Goal: Information Seeking & Learning: Learn about a topic

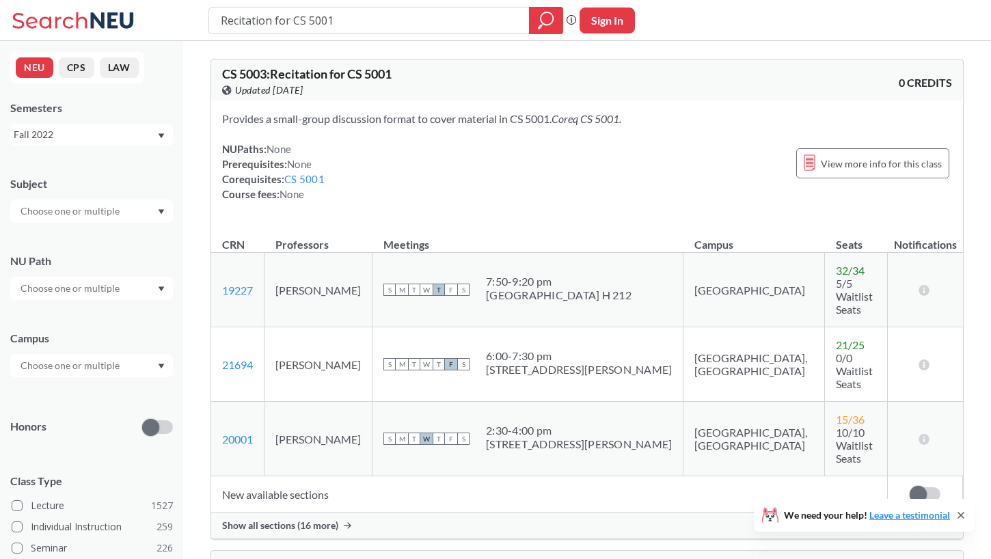
click at [307, 170] on div "NUPaths: None Prerequisites: None Corequisites: CS 5001 Course fees: None" at bounding box center [273, 172] width 103 height 60
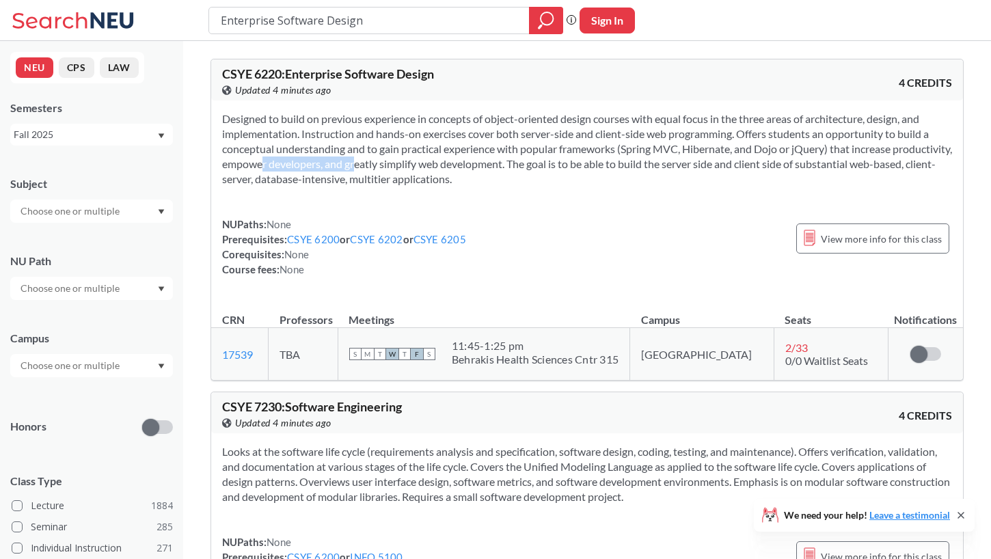
drag, startPoint x: 324, startPoint y: 141, endPoint x: 304, endPoint y: 151, distance: 22.9
click at [292, 167] on section "Designed to build on previous experience in concepts of object-oriented design …" at bounding box center [587, 148] width 730 height 75
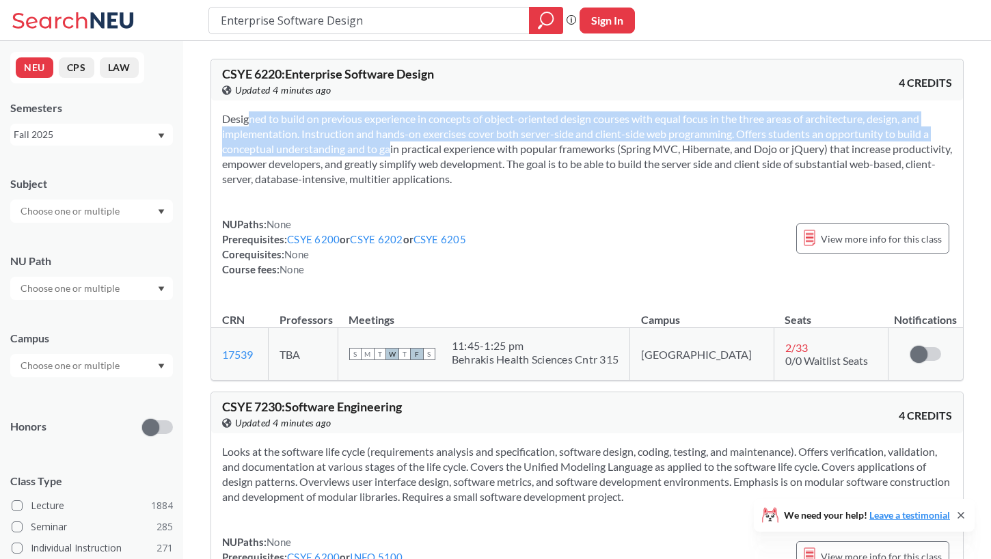
drag, startPoint x: 364, startPoint y: 112, endPoint x: 368, endPoint y: 152, distance: 39.9
click at [368, 152] on div "Designed to build on previous experience in concepts of object-oriented design …" at bounding box center [587, 199] width 752 height 198
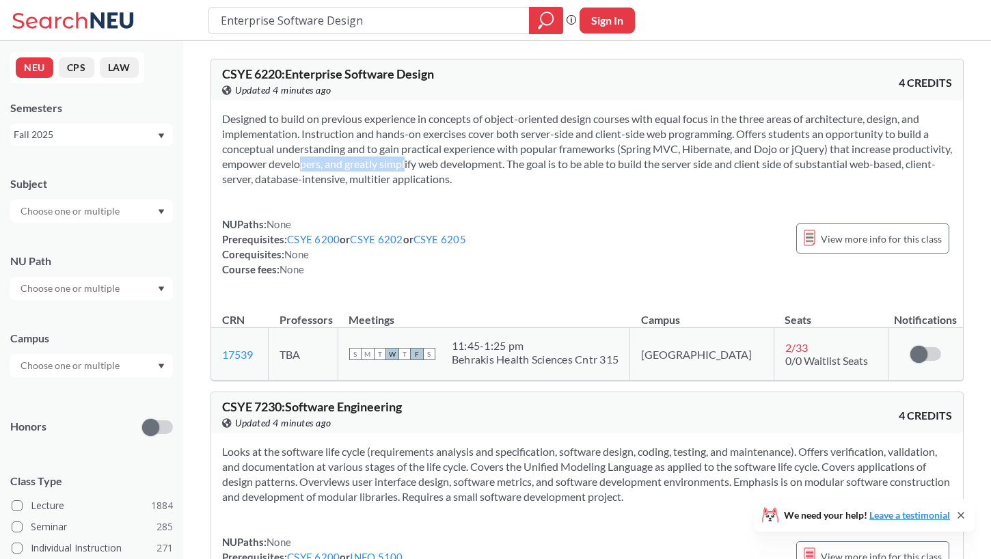
drag, startPoint x: 446, startPoint y: 165, endPoint x: 312, endPoint y: 164, distance: 134.7
click at [330, 171] on section "Designed to build on previous experience in concepts of object-oriented design …" at bounding box center [587, 148] width 730 height 75
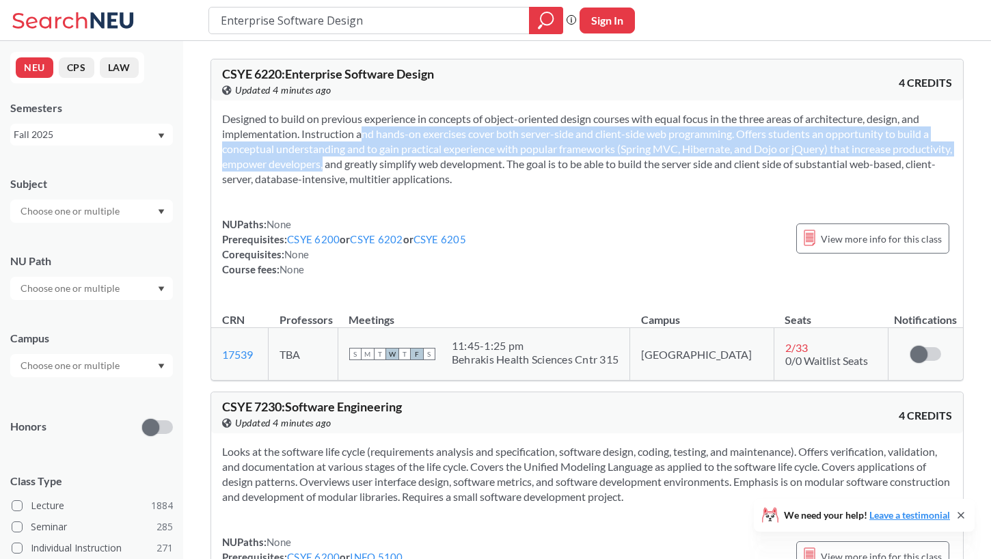
drag, startPoint x: 345, startPoint y: 137, endPoint x: 377, endPoint y: 175, distance: 50.4
click at [368, 169] on section "Designed to build on previous experience in concepts of object-oriented design …" at bounding box center [587, 148] width 730 height 75
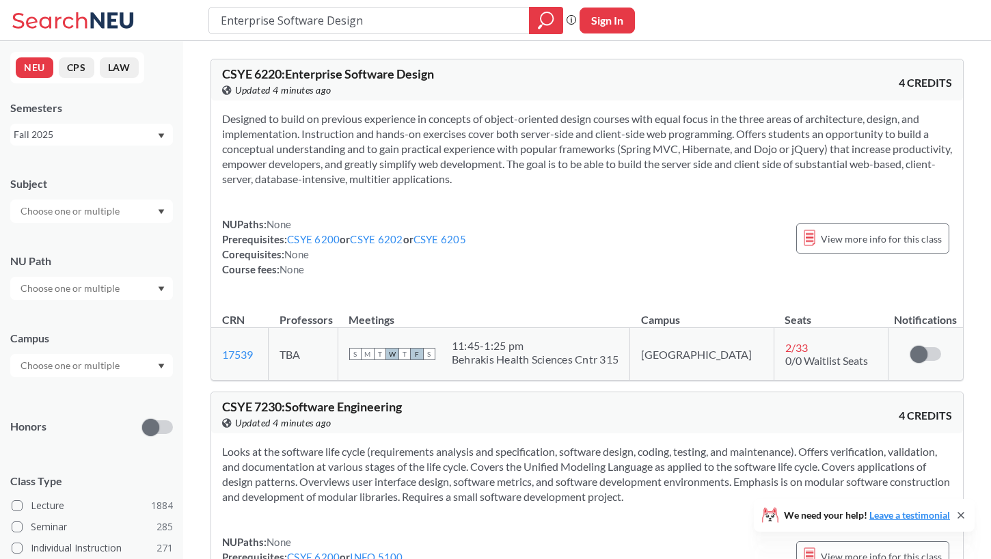
click at [378, 175] on section "Designed to build on previous experience in concepts of object-oriented design …" at bounding box center [587, 148] width 730 height 75
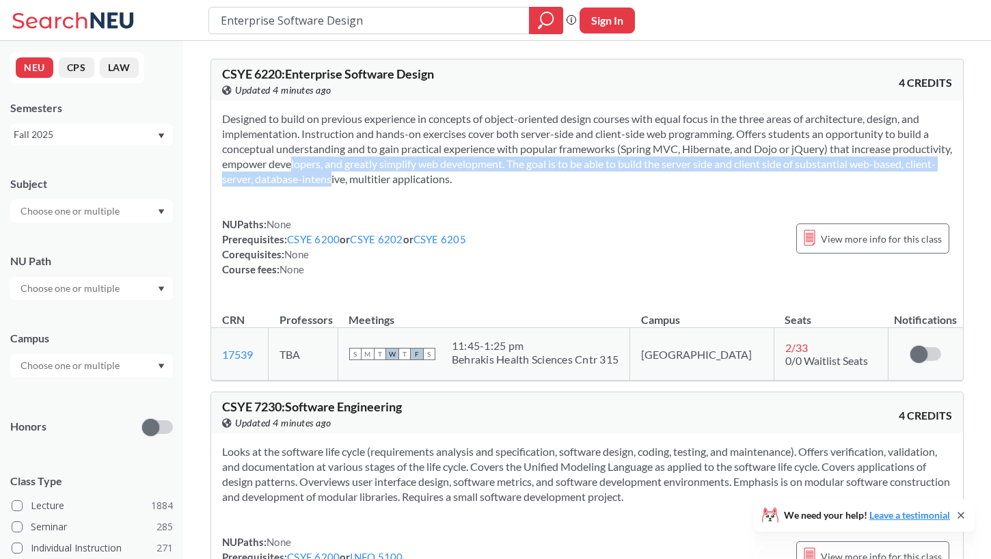
click at [319, 171] on section "Designed to build on previous experience in concepts of object-oriented design …" at bounding box center [587, 148] width 730 height 75
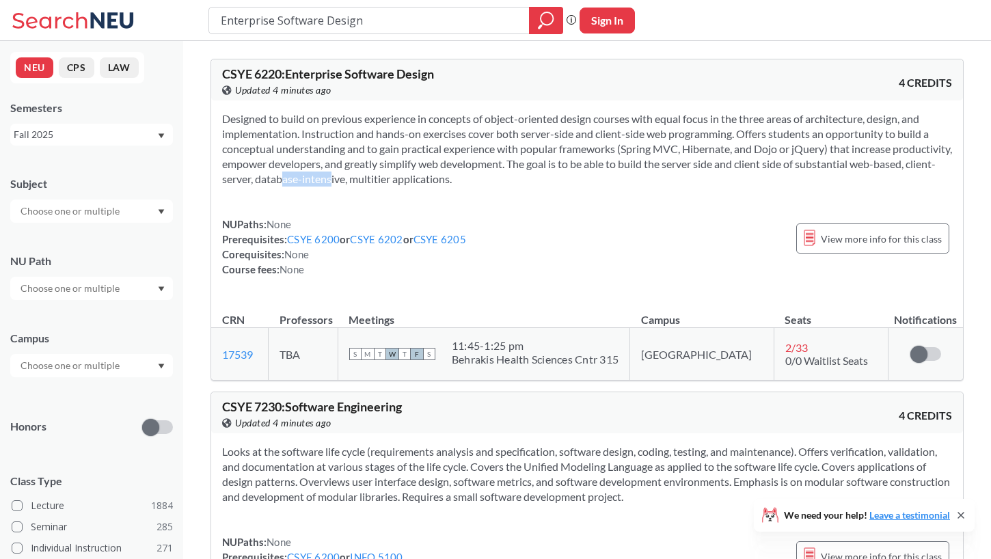
click at [324, 174] on section "Designed to build on previous experience in concepts of object-oriented design …" at bounding box center [587, 148] width 730 height 75
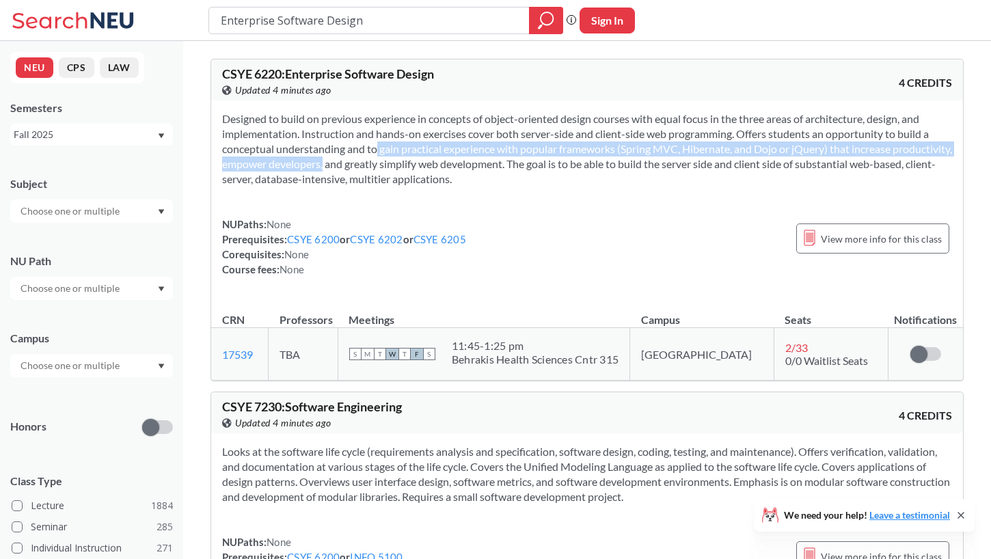
drag, startPoint x: 356, startPoint y: 150, endPoint x: 383, endPoint y: 168, distance: 32.0
click at [373, 162] on section "Designed to build on previous experience in concepts of object-oriented design …" at bounding box center [587, 148] width 730 height 75
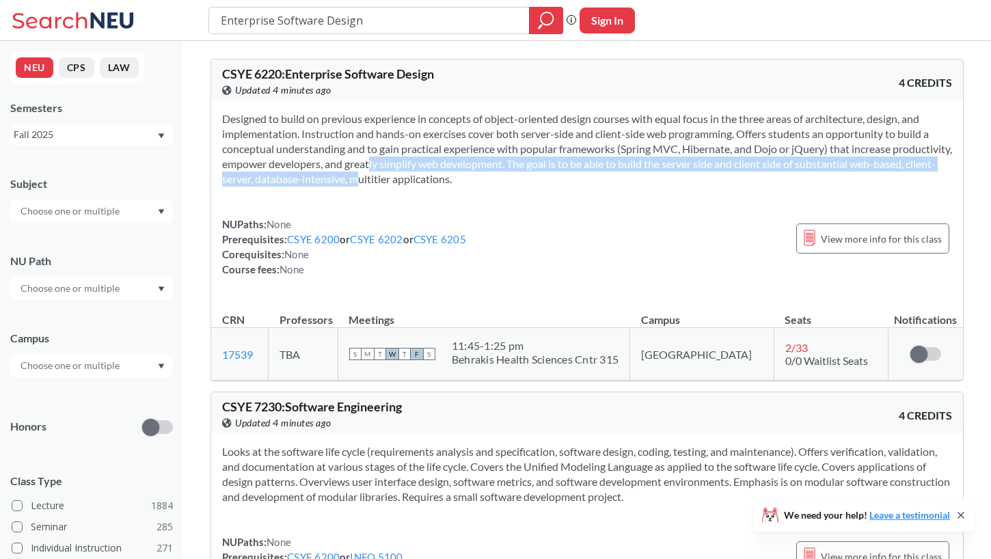
drag, startPoint x: 419, startPoint y: 165, endPoint x: 429, endPoint y: 167, distance: 10.5
click at [420, 165] on section "Designed to build on previous experience in concepts of object-oriented design …" at bounding box center [587, 148] width 730 height 75
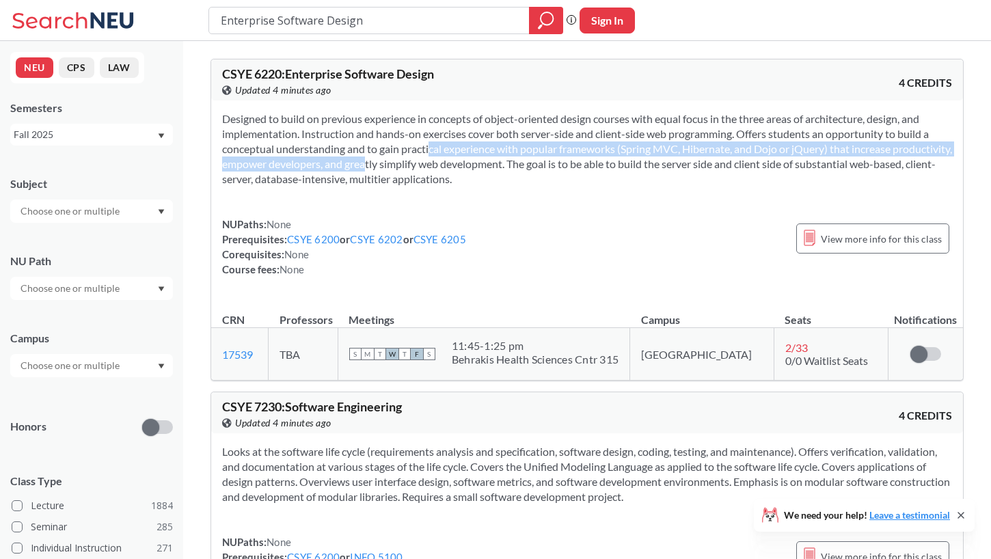
drag, startPoint x: 405, startPoint y: 163, endPoint x: 409, endPoint y: 175, distance: 12.1
click at [409, 174] on section "Designed to build on previous experience in concepts of object-oriented design …" at bounding box center [587, 148] width 730 height 75
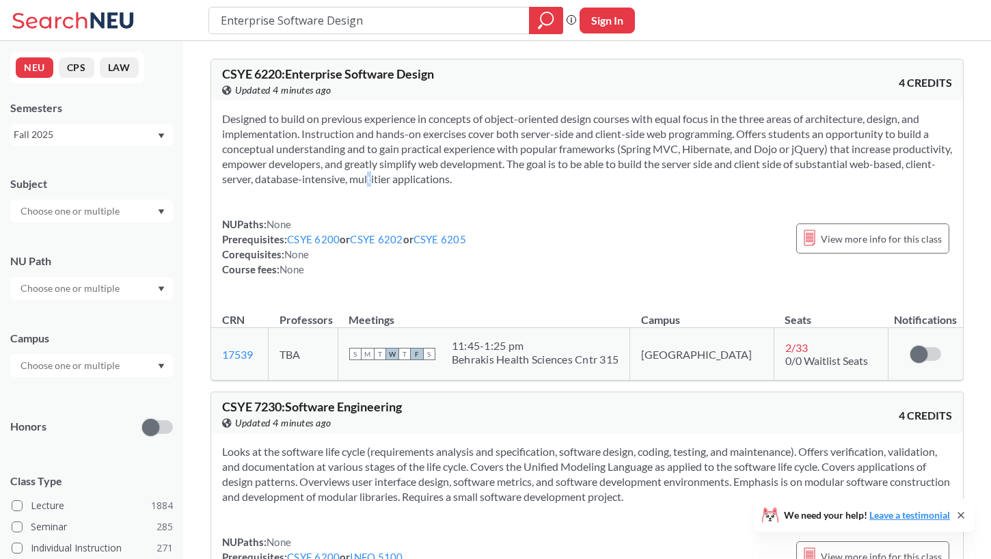
drag, startPoint x: 409, startPoint y: 175, endPoint x: 407, endPoint y: 165, distance: 10.5
click at [412, 172] on section "Designed to build on previous experience in concepts of object-oriented design …" at bounding box center [587, 148] width 730 height 75
click at [310, 24] on input "Enterprise Software Design" at bounding box center [369, 20] width 300 height 23
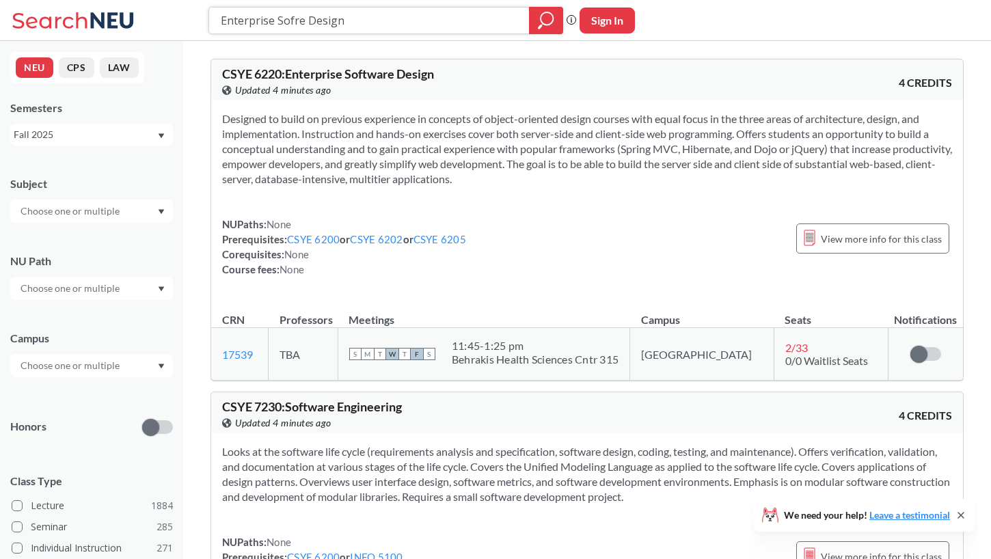
type input "re Design"
type input "6510"
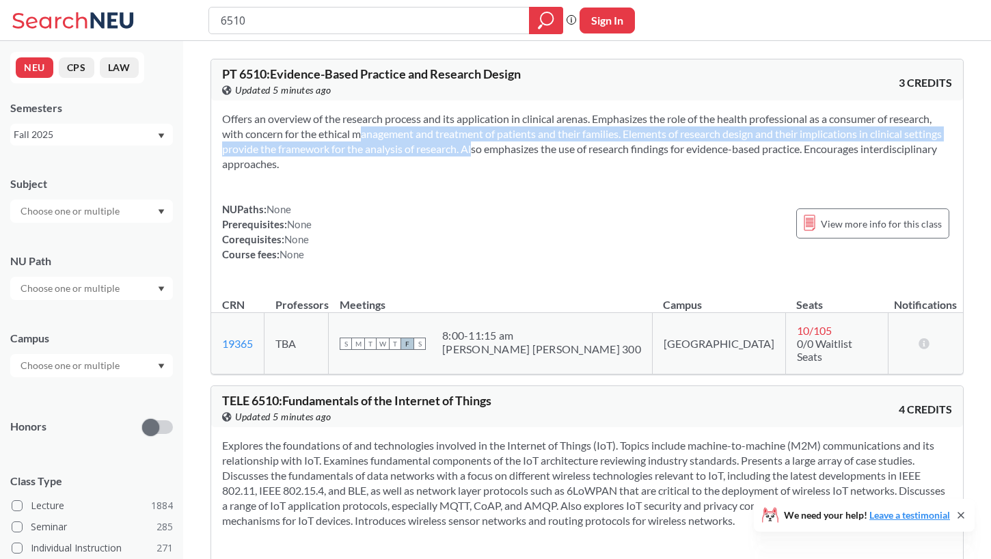
drag, startPoint x: 498, startPoint y: 150, endPoint x: 345, endPoint y: 131, distance: 155.1
click at [340, 137] on section "Offers an overview of the research process and its application in clinical aren…" at bounding box center [587, 141] width 730 height 60
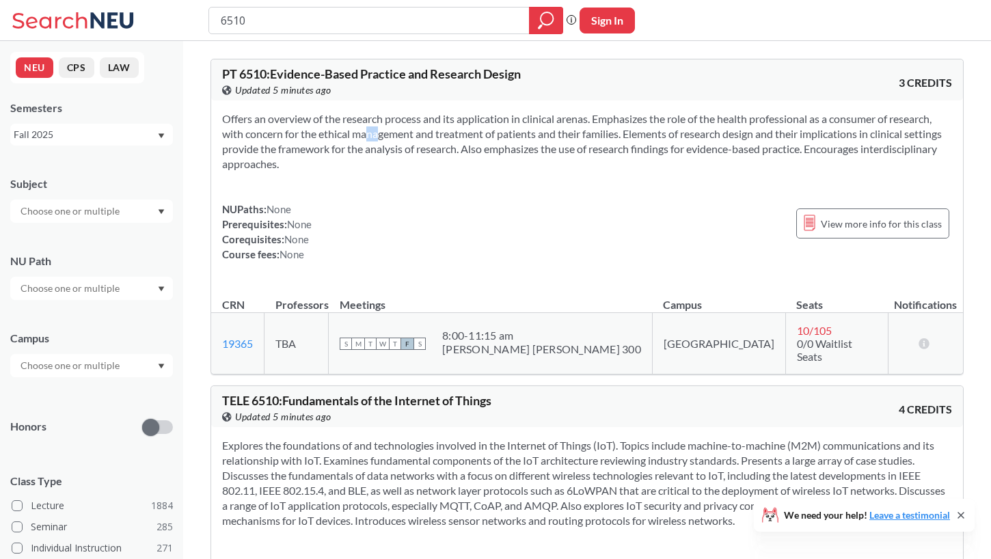
drag, startPoint x: 345, startPoint y: 131, endPoint x: 359, endPoint y: 135, distance: 15.1
click at [355, 133] on section "Offers an overview of the research process and its application in clinical aren…" at bounding box center [587, 141] width 730 height 60
click at [364, 132] on section "Offers an overview of the research process and its application in clinical aren…" at bounding box center [587, 141] width 730 height 60
click at [294, 25] on input "6510" at bounding box center [369, 20] width 300 height 23
type input "advanced software"
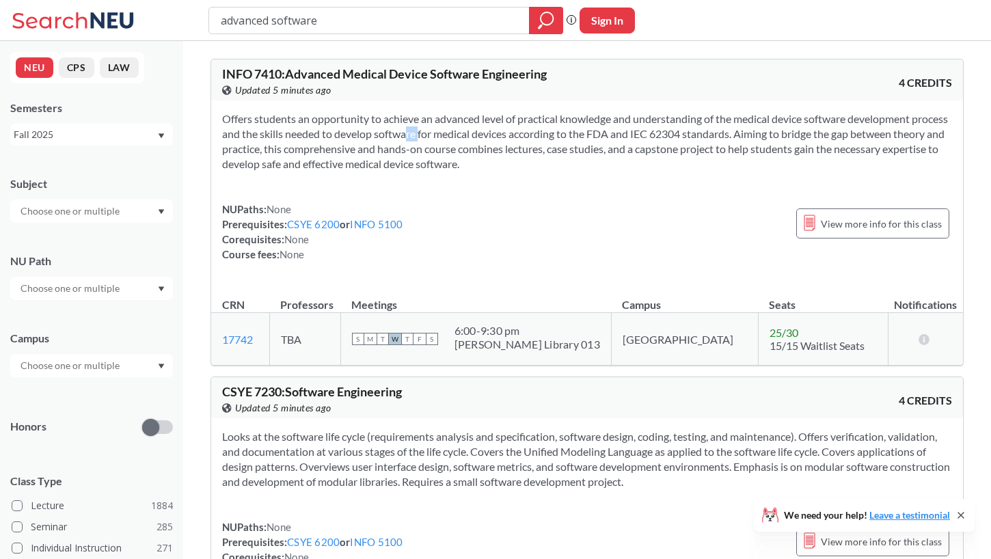
click at [431, 133] on section "Offers students an opportunity to achieve an advanced level of practical knowle…" at bounding box center [587, 141] width 730 height 60
drag, startPoint x: 350, startPoint y: 123, endPoint x: 355, endPoint y: 134, distance: 12.2
click at [354, 133] on section "Offers students an opportunity to achieve an advanced level of practical knowle…" at bounding box center [587, 141] width 730 height 60
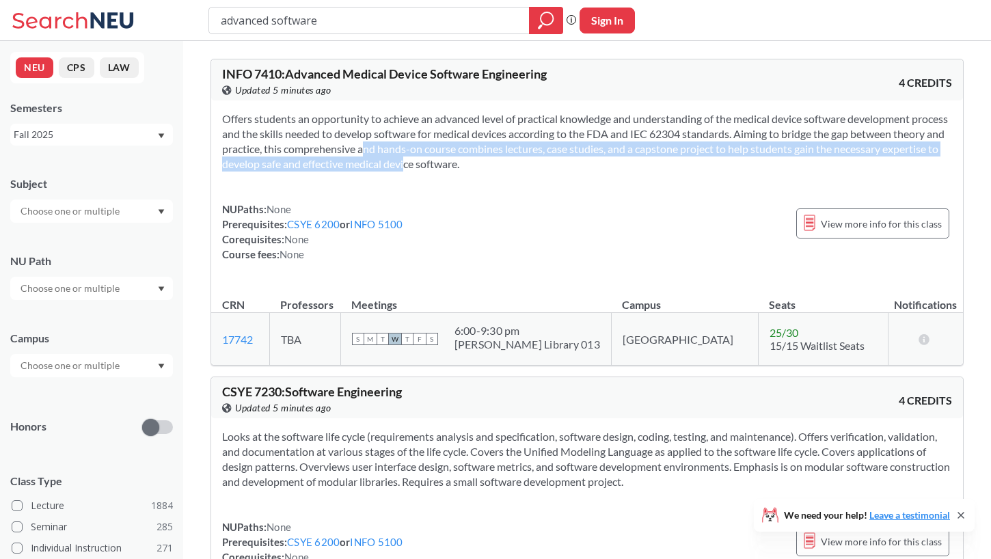
click at [452, 159] on section "Offers students an opportunity to achieve an advanced level of practical knowle…" at bounding box center [587, 141] width 730 height 60
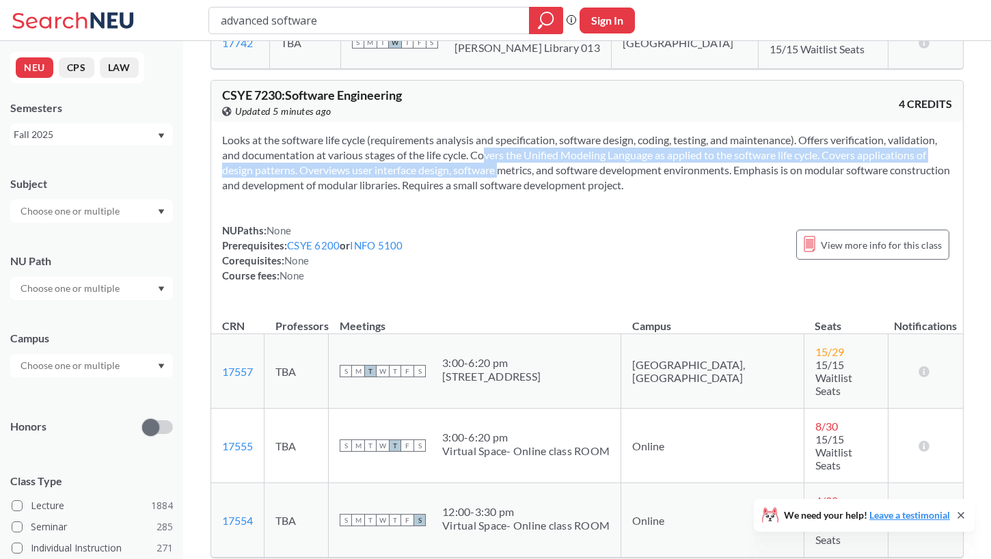
scroll to position [317, 1]
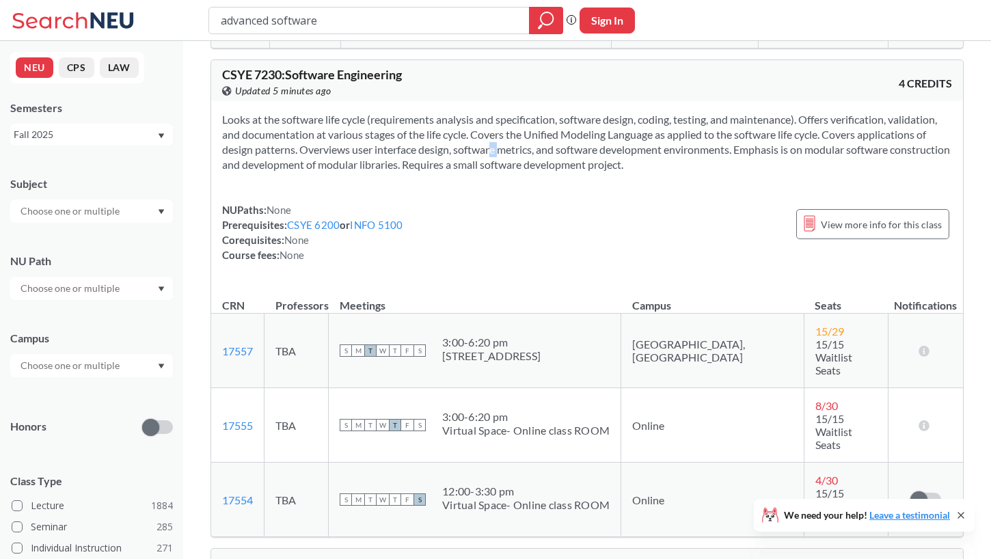
drag, startPoint x: 474, startPoint y: 156, endPoint x: 466, endPoint y: 148, distance: 11.6
click at [466, 148] on div "Looks at the software life cycle (requirements analysis and specification, soft…" at bounding box center [587, 192] width 752 height 183
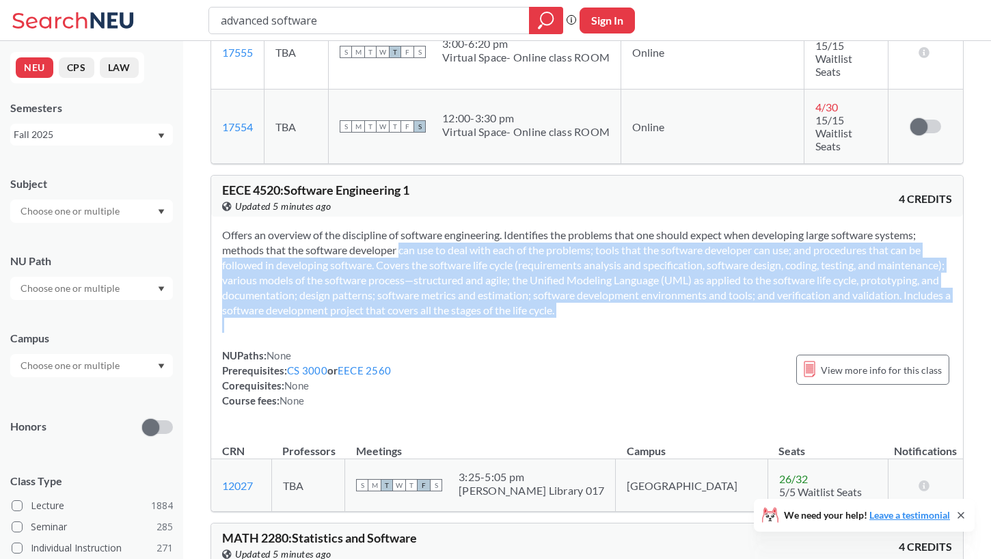
drag, startPoint x: 362, startPoint y: 245, endPoint x: 338, endPoint y: 263, distance: 29.4
click at [356, 282] on div "Offers an overview of the discipline of software engineering. Identifies the pr…" at bounding box center [587, 323] width 752 height 213
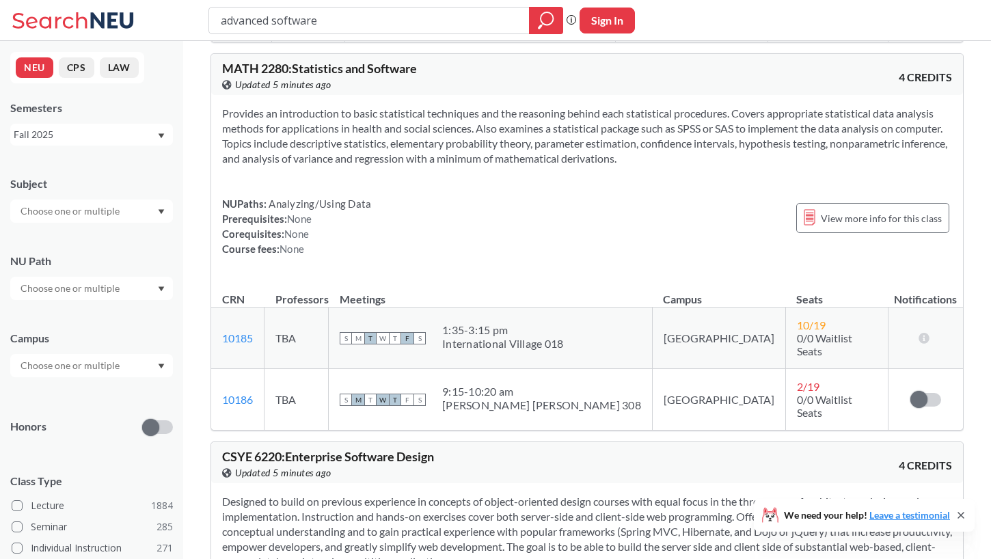
scroll to position [1162, 0]
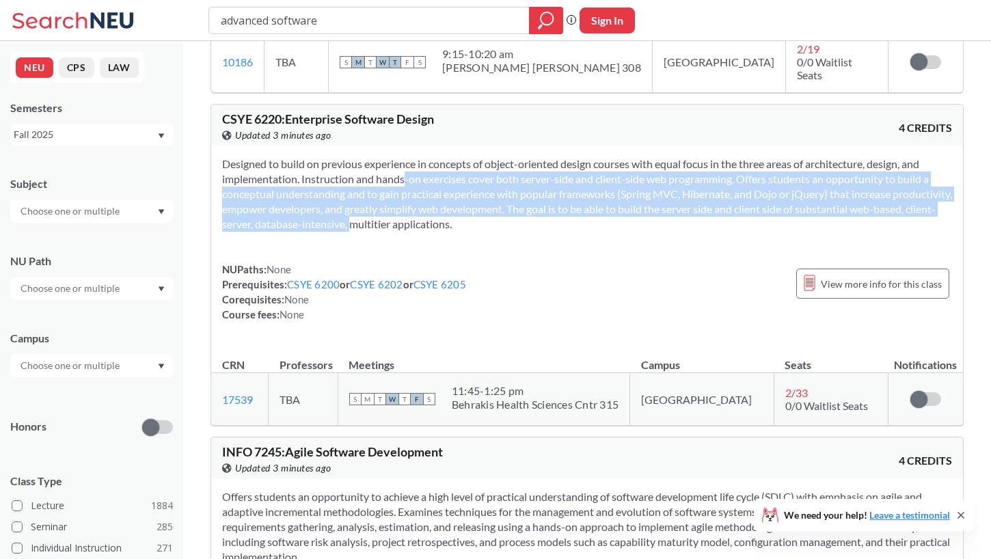
drag, startPoint x: 386, startPoint y: 121, endPoint x: 435, endPoint y: 146, distance: 55.0
click at [405, 157] on section "Designed to build on previous experience in concepts of object-oriented design …" at bounding box center [587, 194] width 730 height 75
click at [435, 157] on section "Designed to build on previous experience in concepts of object-oriented design …" at bounding box center [587, 194] width 730 height 75
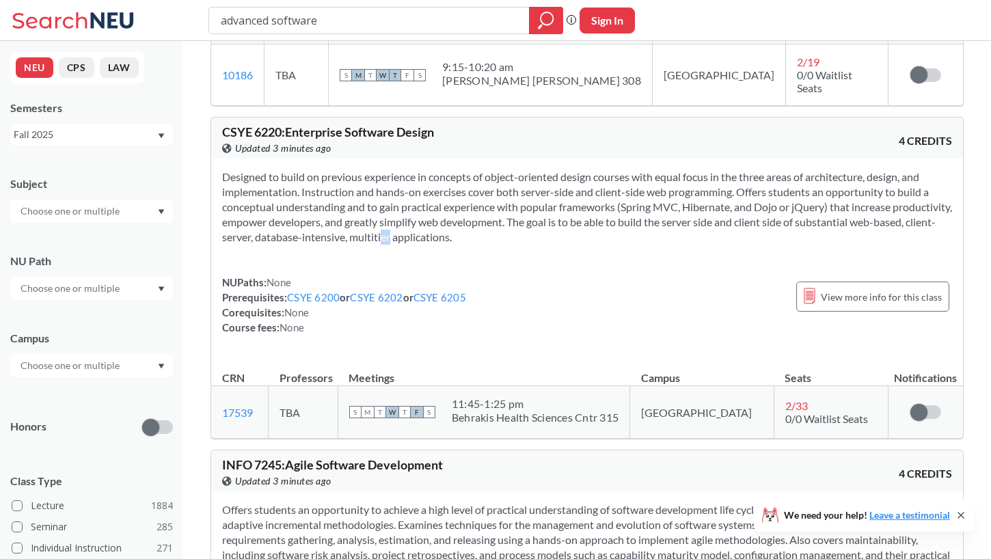
scroll to position [1481, 1]
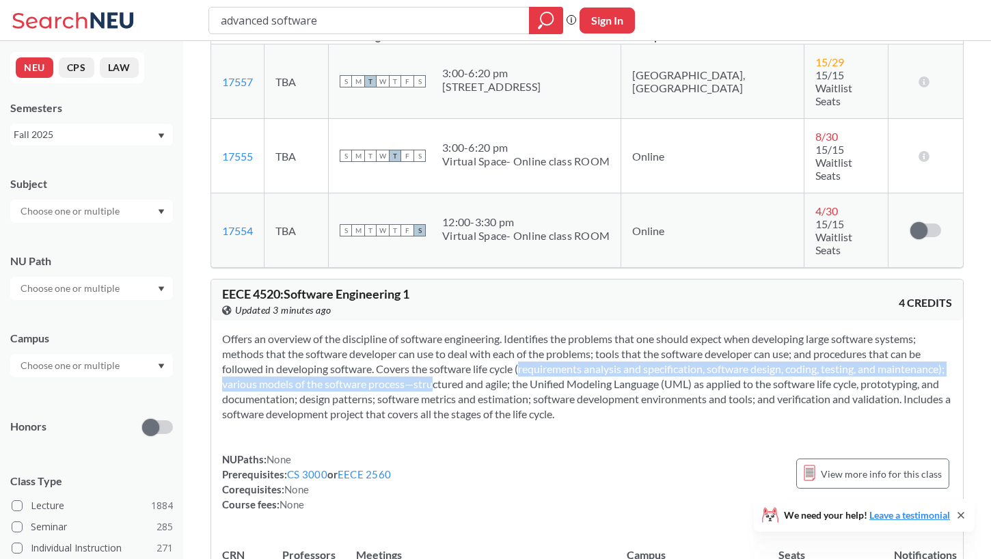
click at [505, 332] on section "Offers an overview of the discipline of software engineering. Identifies the pr…" at bounding box center [587, 377] width 730 height 90
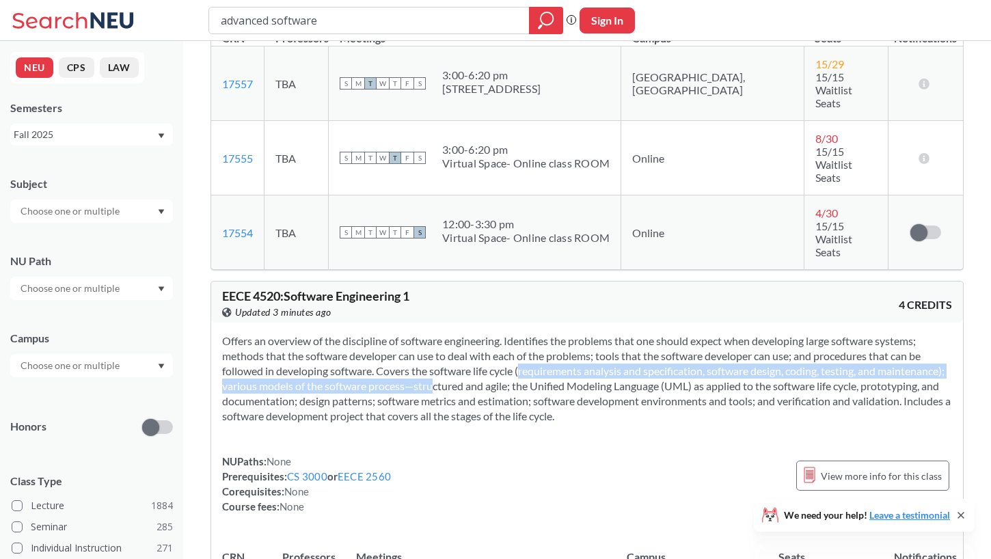
scroll to position [580, 0]
